Goal: Obtain resource: Download file/media

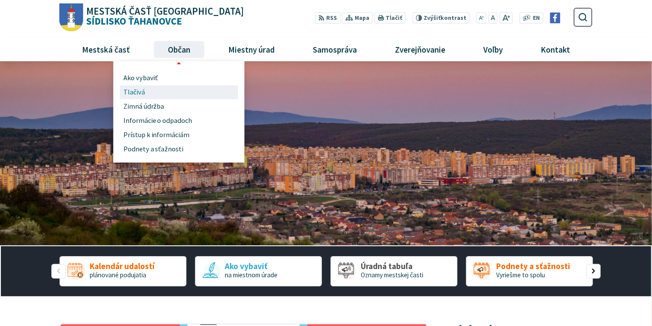
click at [135, 93] on span "Tlačivá" at bounding box center [134, 92] width 22 height 14
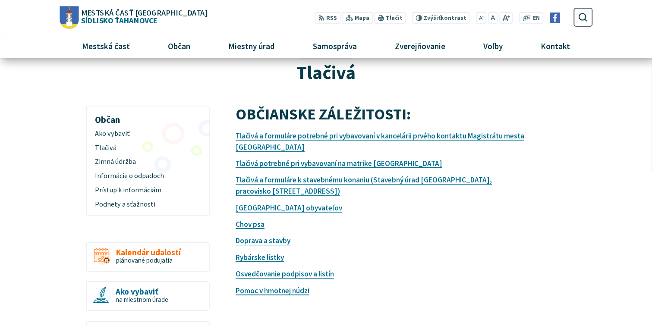
scroll to position [35, 0]
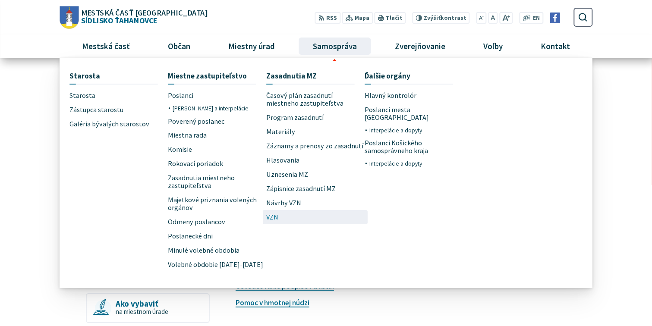
click at [272, 218] on span "VZN" at bounding box center [272, 217] width 12 height 14
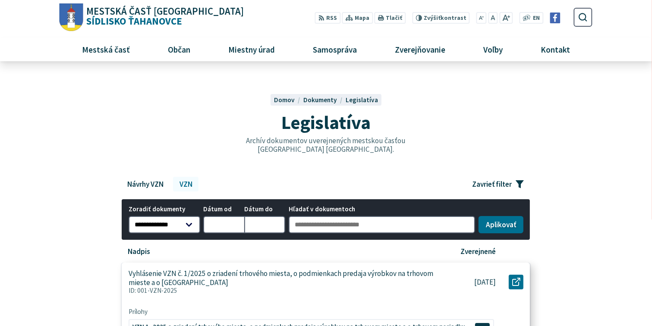
click at [285, 285] on p "Vyhlásenie VZN č. 1/2025 o zriadení trhového miesta, o podmienkach predaja výro…" at bounding box center [282, 278] width 306 height 18
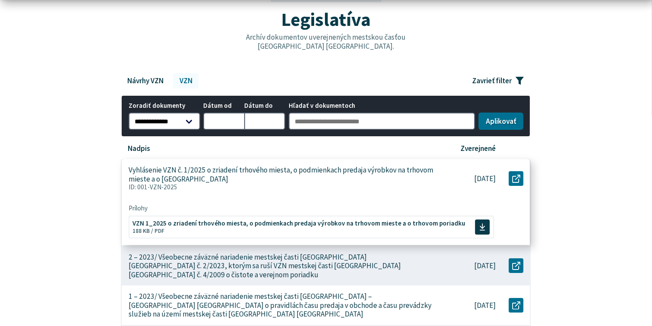
scroll to position [104, 0]
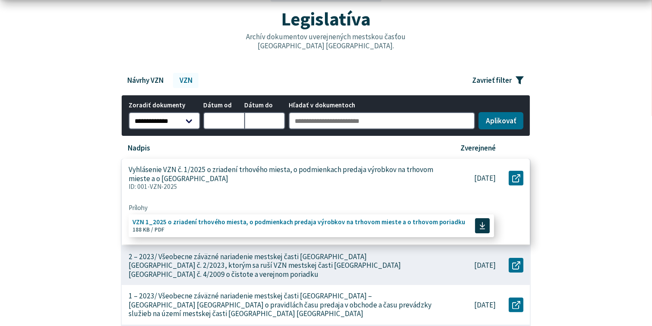
click at [234, 220] on span "VZN 1_2025 o zriadení trhového miesta, o podmienkach predaja výrobkov na trhovo…" at bounding box center [299, 222] width 333 height 6
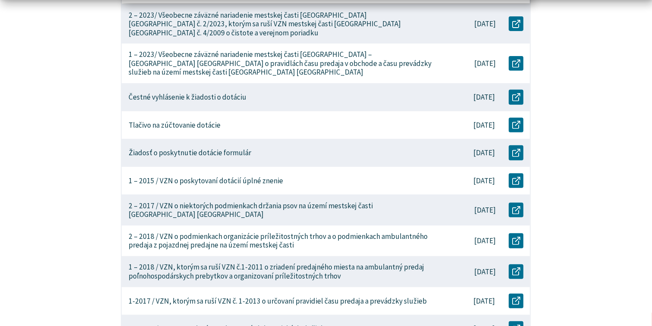
scroll to position [590, 0]
